Goal: Check status

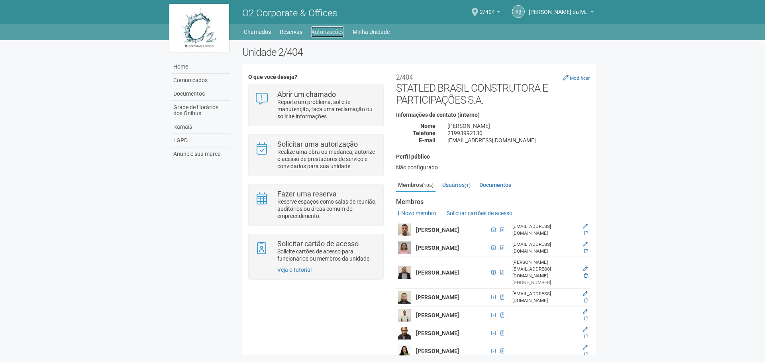
click at [339, 32] on link "Autorizações" at bounding box center [327, 31] width 33 height 11
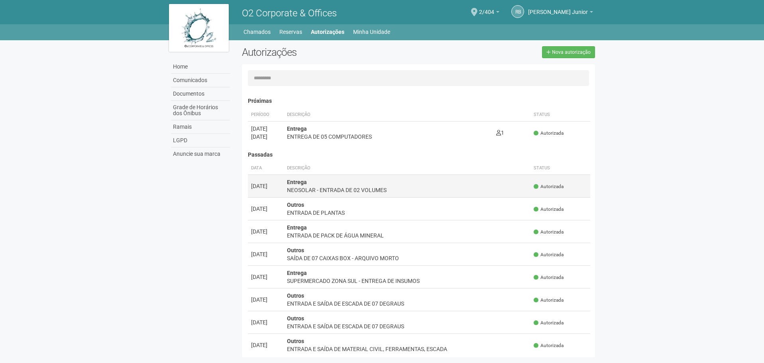
click at [375, 183] on td "Entrega NEOSOLAR - ENTRADA DE 02 VOLUMES" at bounding box center [407, 186] width 247 height 23
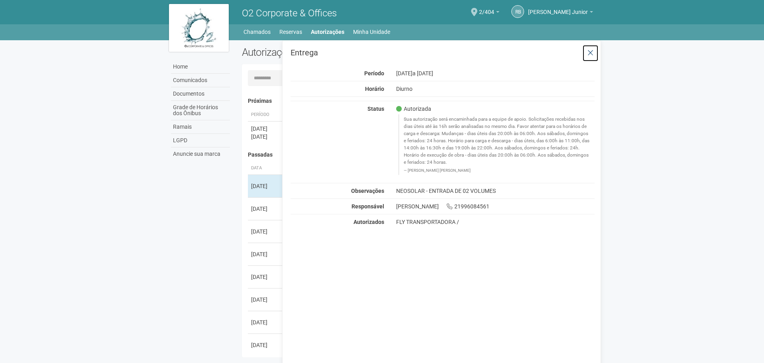
click at [585, 50] on button at bounding box center [590, 53] width 16 height 17
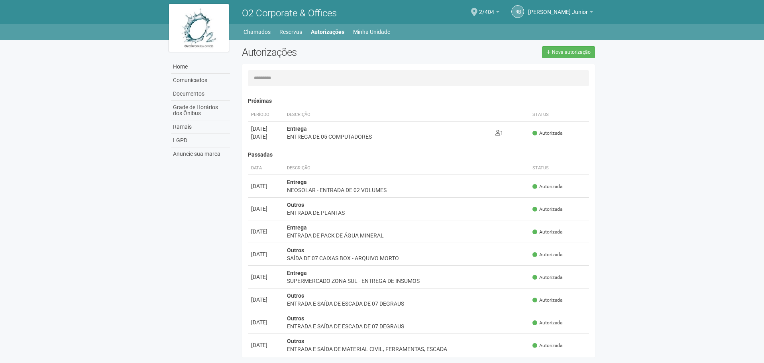
click at [145, 159] on body "Aguarde... O2 Corporate & Offices RB [PERSON_NAME] Junior [PERSON_NAME] Junior …" at bounding box center [382, 181] width 764 height 363
